Goal: Task Accomplishment & Management: Complete application form

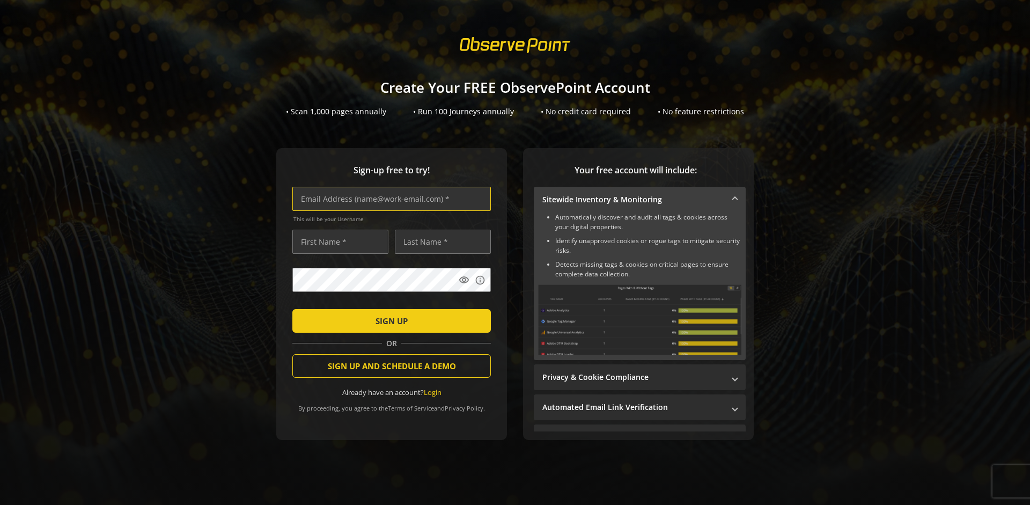
click at [389, 199] on input "text" at bounding box center [391, 199] width 199 height 24
type input "[EMAIL_ADDRESS][DOMAIN_NAME]"
click at [337, 241] on input "text" at bounding box center [340, 242] width 96 height 24
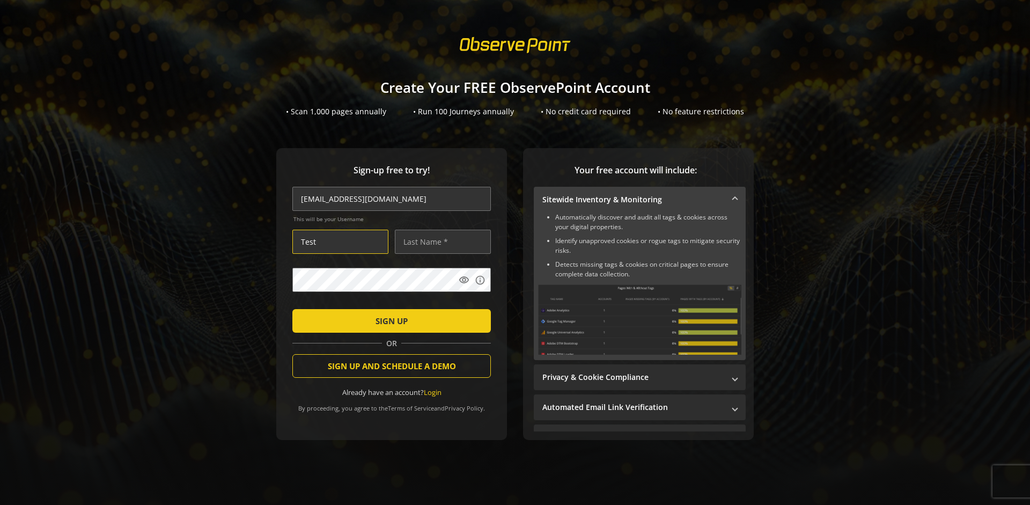
type input "Test"
click at [440, 241] on input "text" at bounding box center [443, 242] width 96 height 24
type input "Test"
click at [389, 320] on span "SIGN UP" at bounding box center [392, 320] width 32 height 19
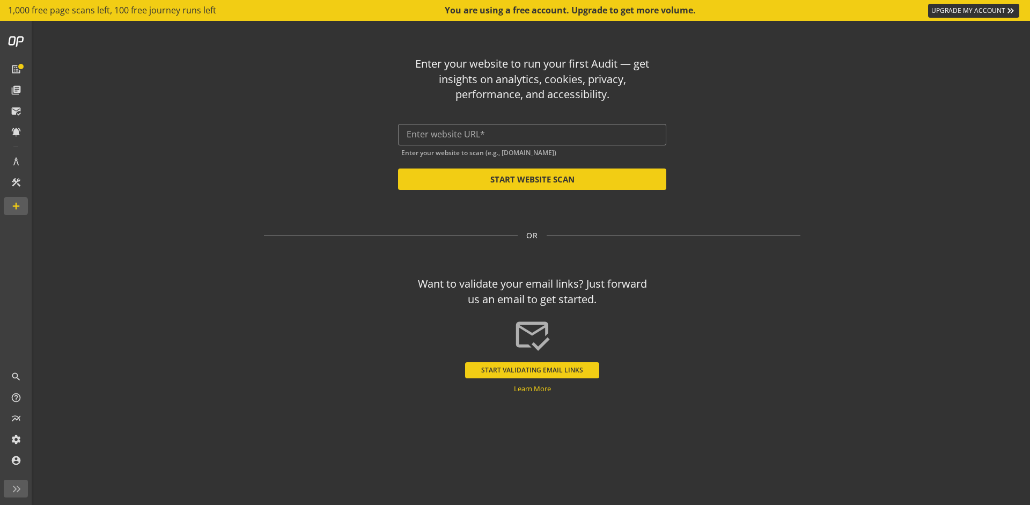
click at [532, 370] on button "START VALIDATING EMAIL LINKS" at bounding box center [532, 370] width 134 height 16
